Goal: Transaction & Acquisition: Purchase product/service

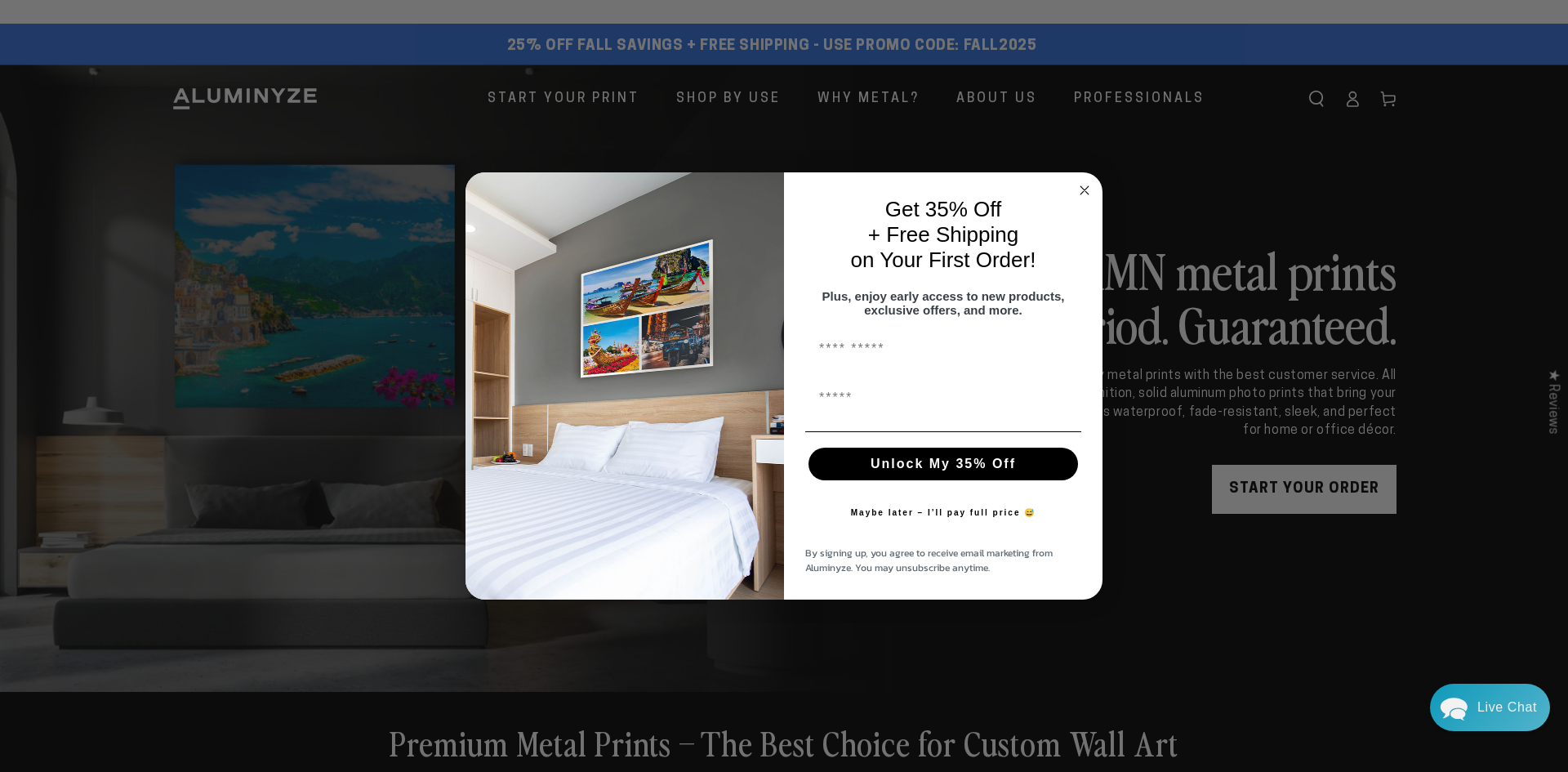
click at [1083, 181] on circle "Close dialog" at bounding box center [1085, 190] width 19 height 19
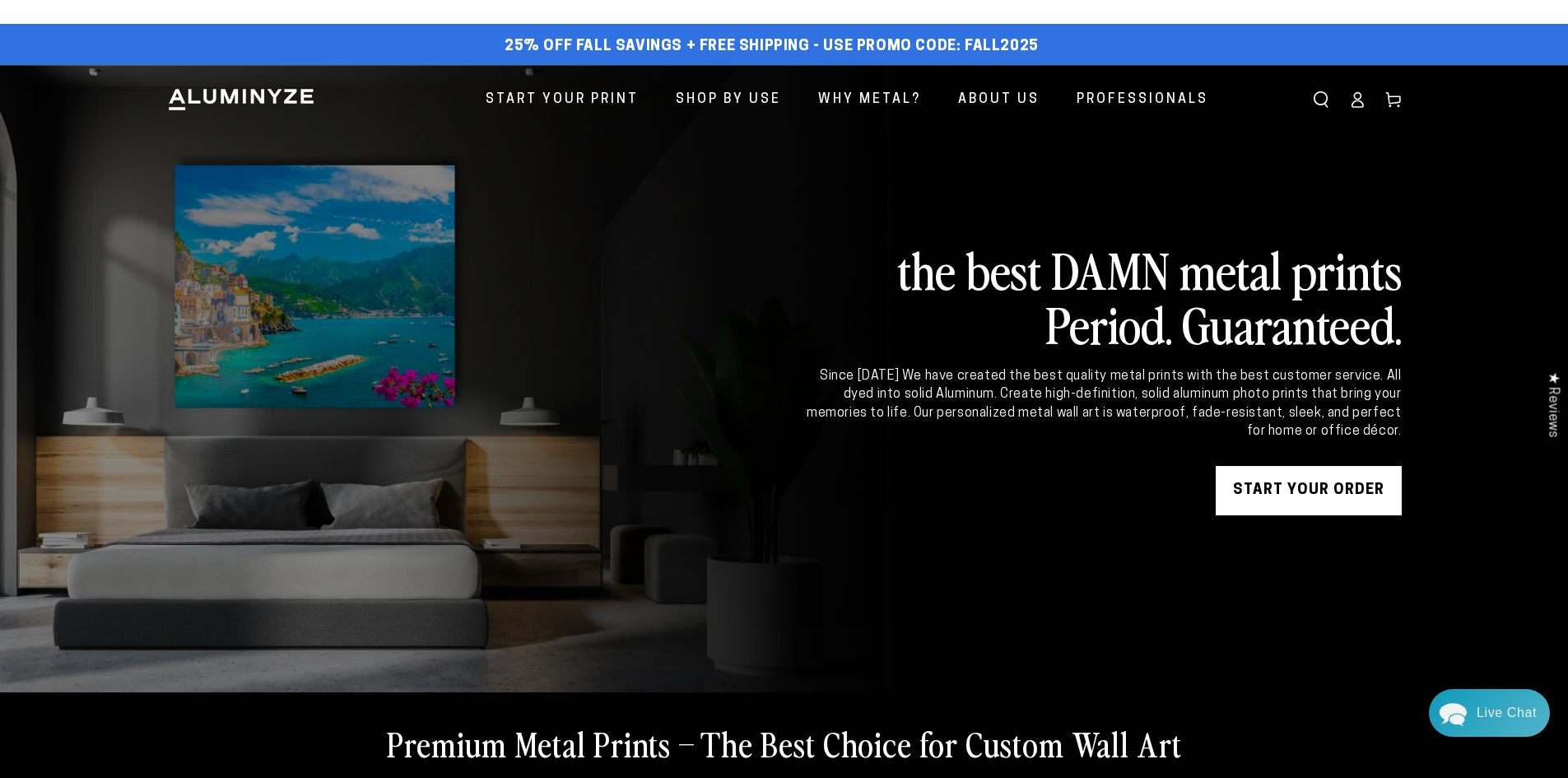
click at [1278, 482] on link "START YOUR Order" at bounding box center [1309, 491] width 186 height 49
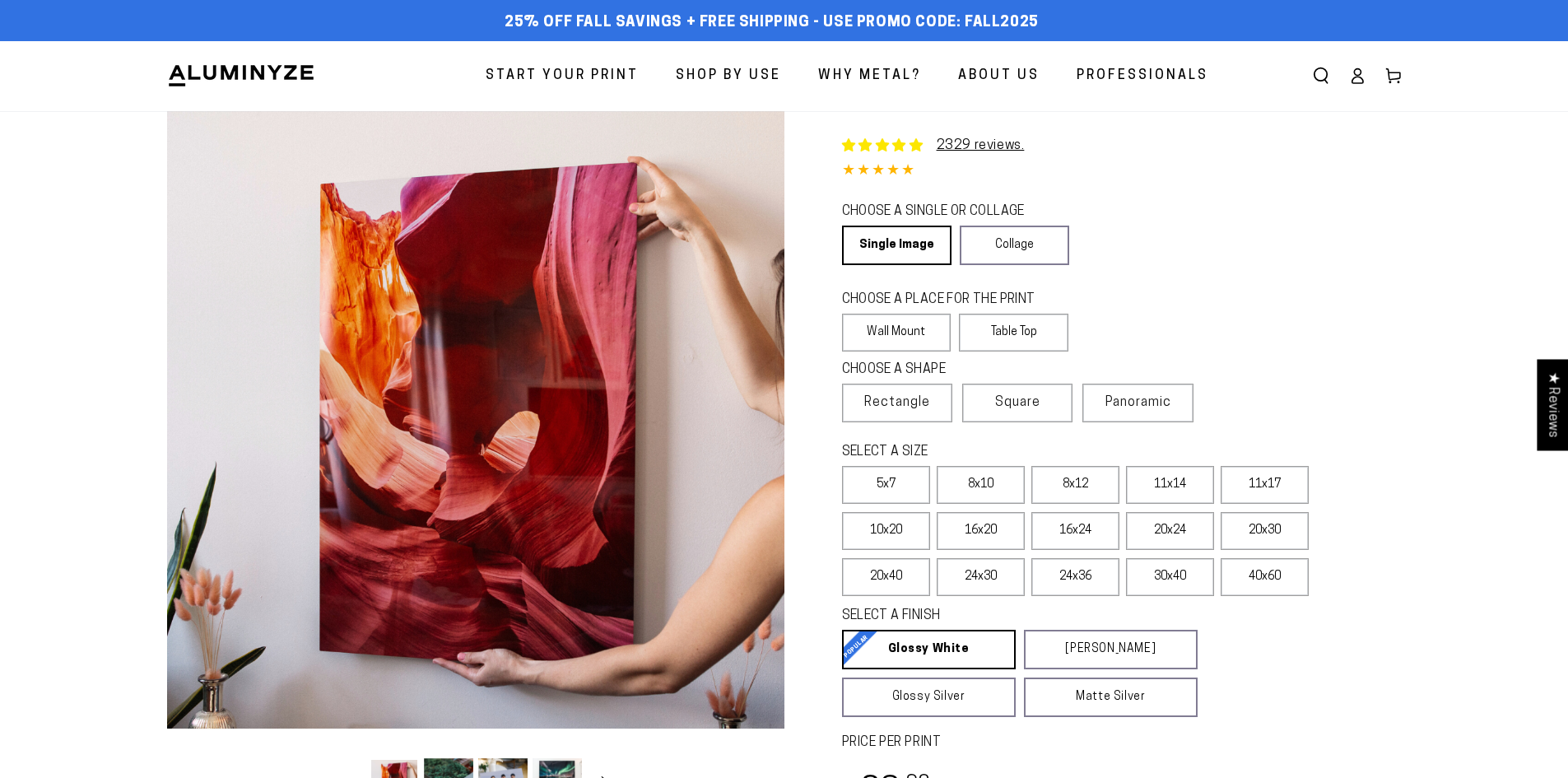
select select "**********"
click at [897, 244] on link "Single Image" at bounding box center [896, 245] width 107 height 40
click at [882, 339] on label "Wall Mount" at bounding box center [897, 332] width 110 height 38
click at [901, 399] on span "Rectangle" at bounding box center [897, 403] width 66 height 19
click at [1154, 481] on label "11x14" at bounding box center [1170, 484] width 88 height 38
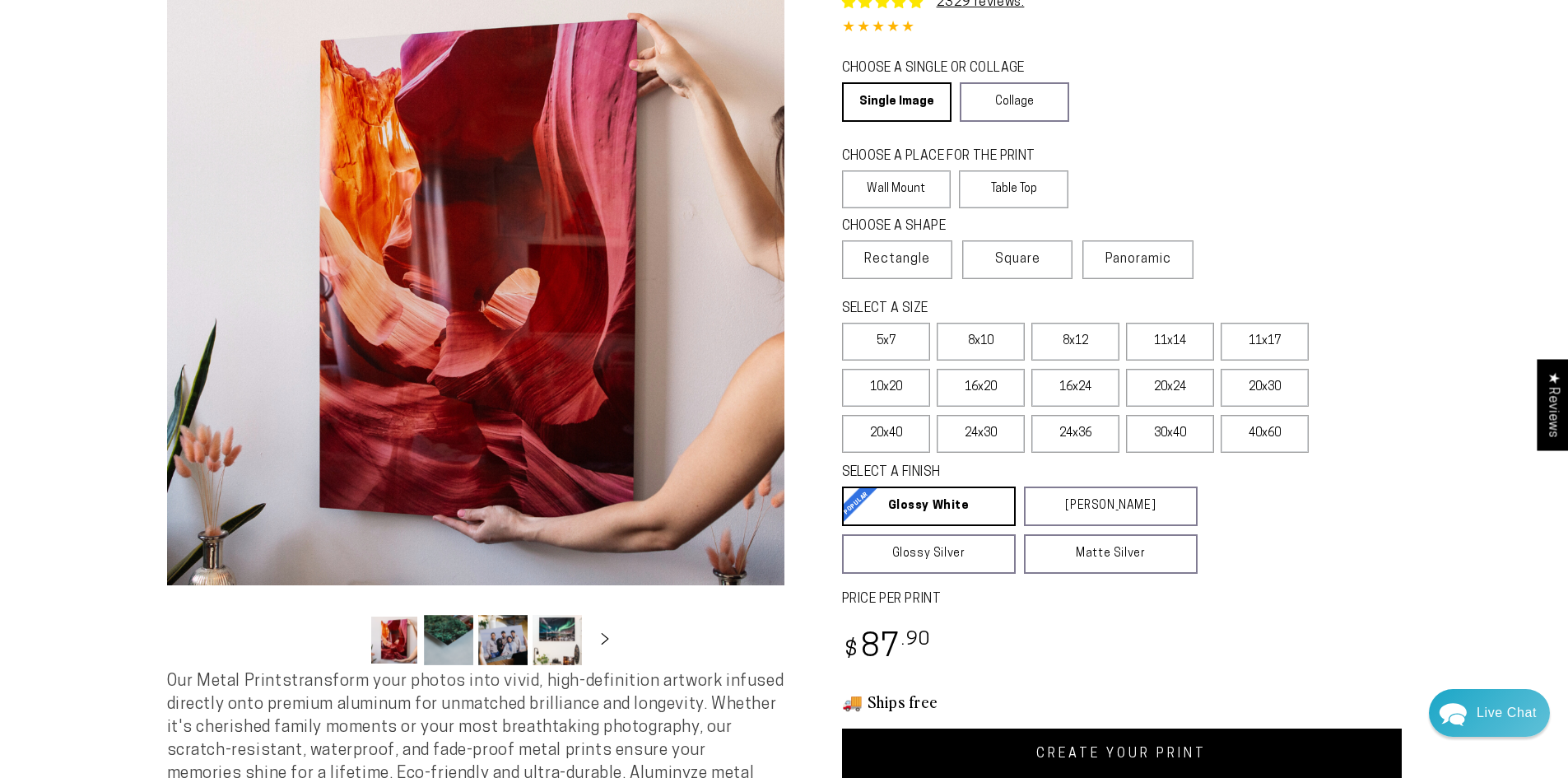
scroll to position [247, 0]
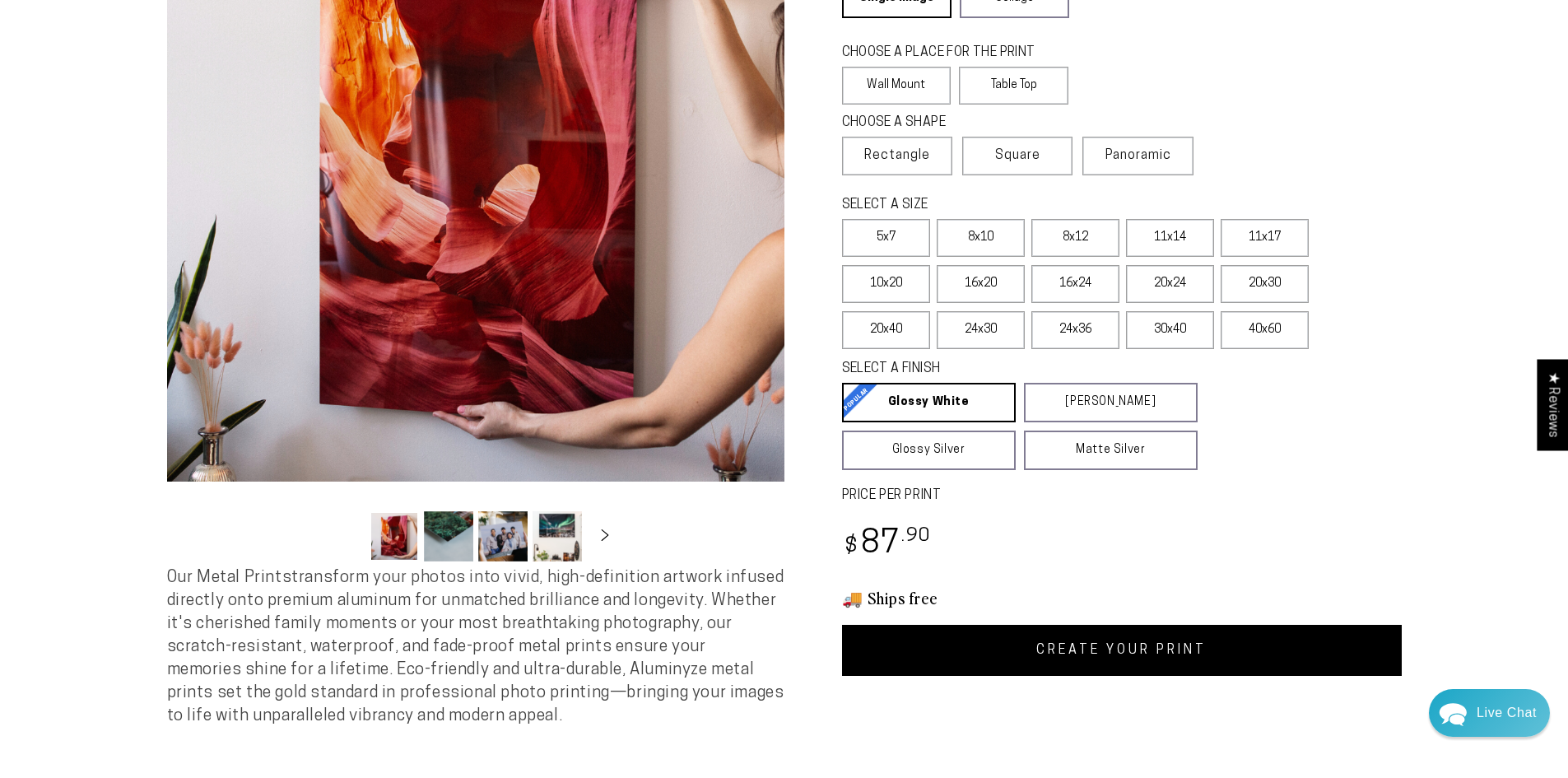
click at [1137, 651] on link "CREATE YOUR PRINT" at bounding box center [1122, 651] width 560 height 51
